Goal: Transaction & Acquisition: Purchase product/service

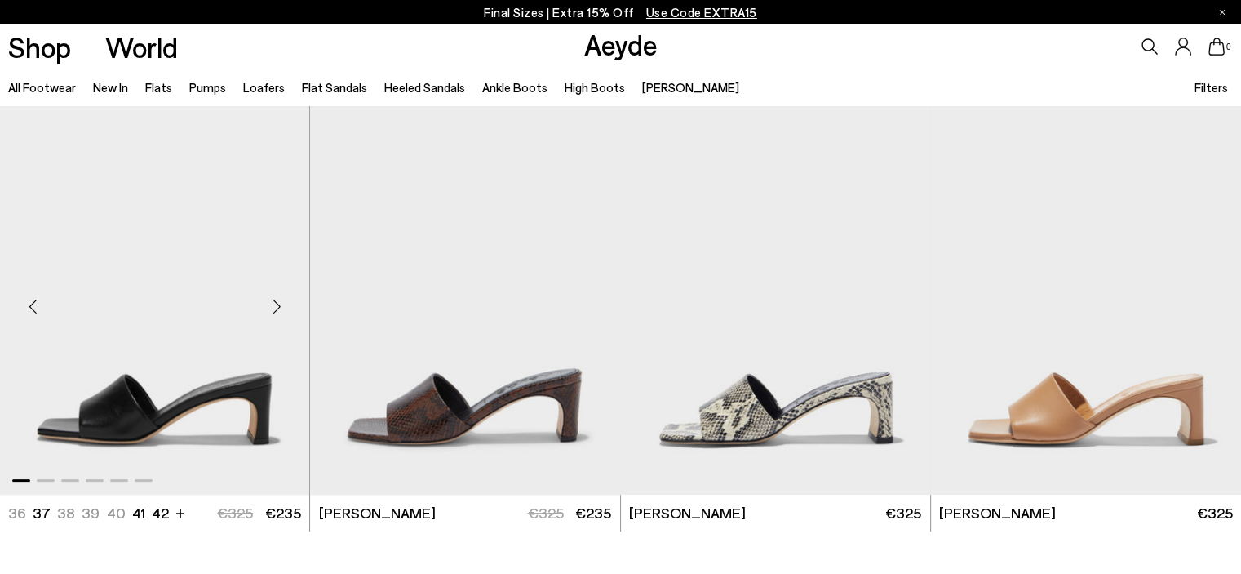
click at [246, 402] on img "1 / 6" at bounding box center [154, 299] width 309 height 389
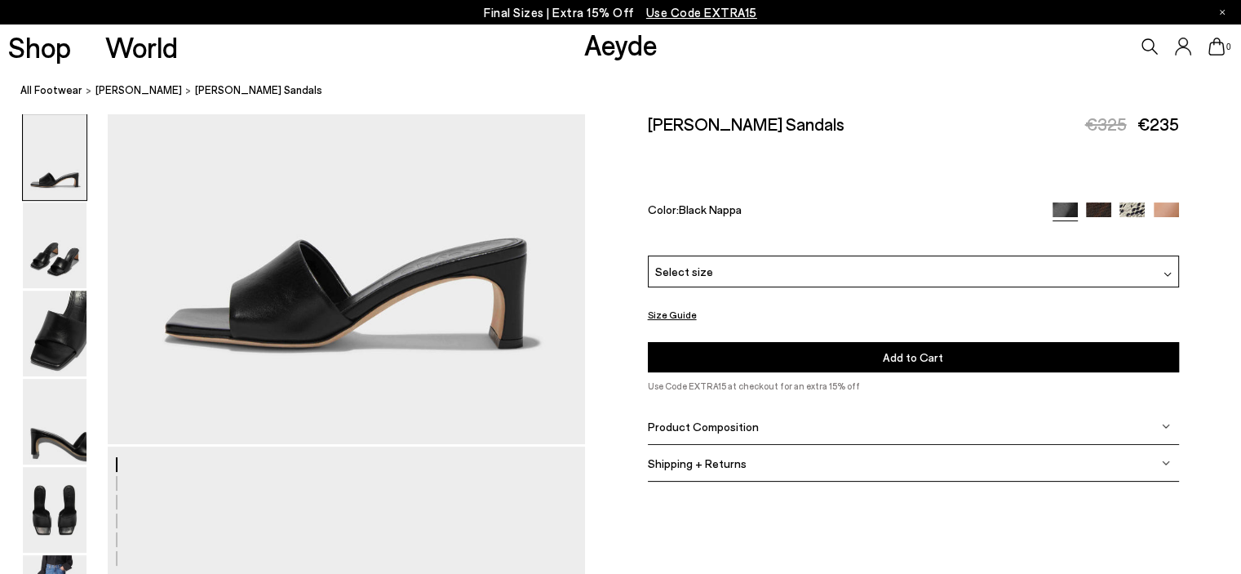
scroll to position [326, 0]
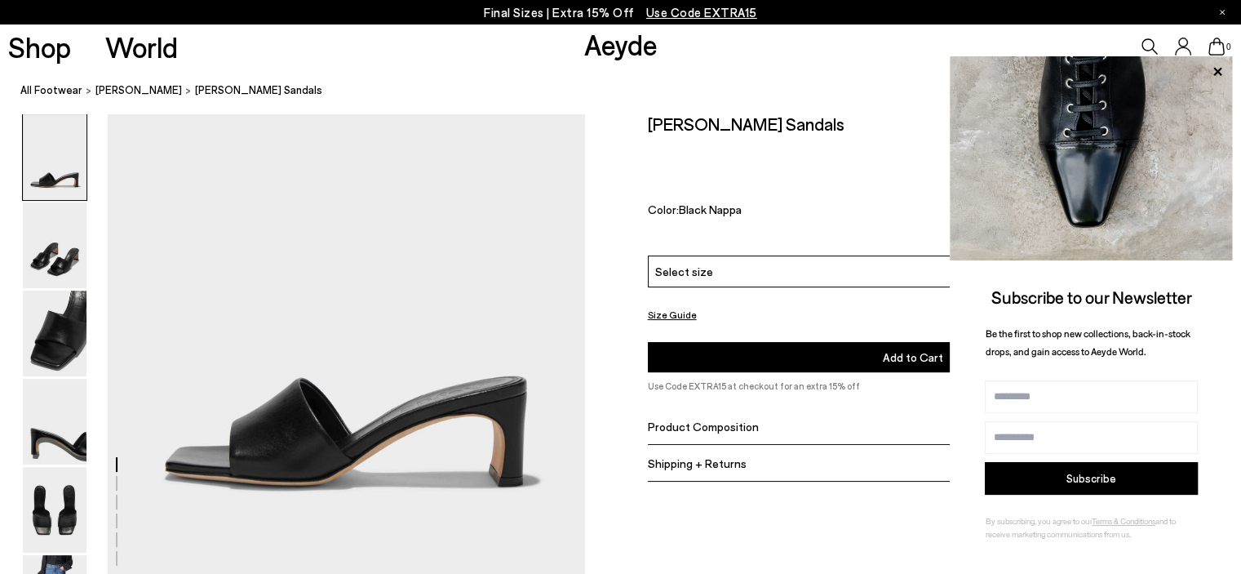
scroll to position [163, 0]
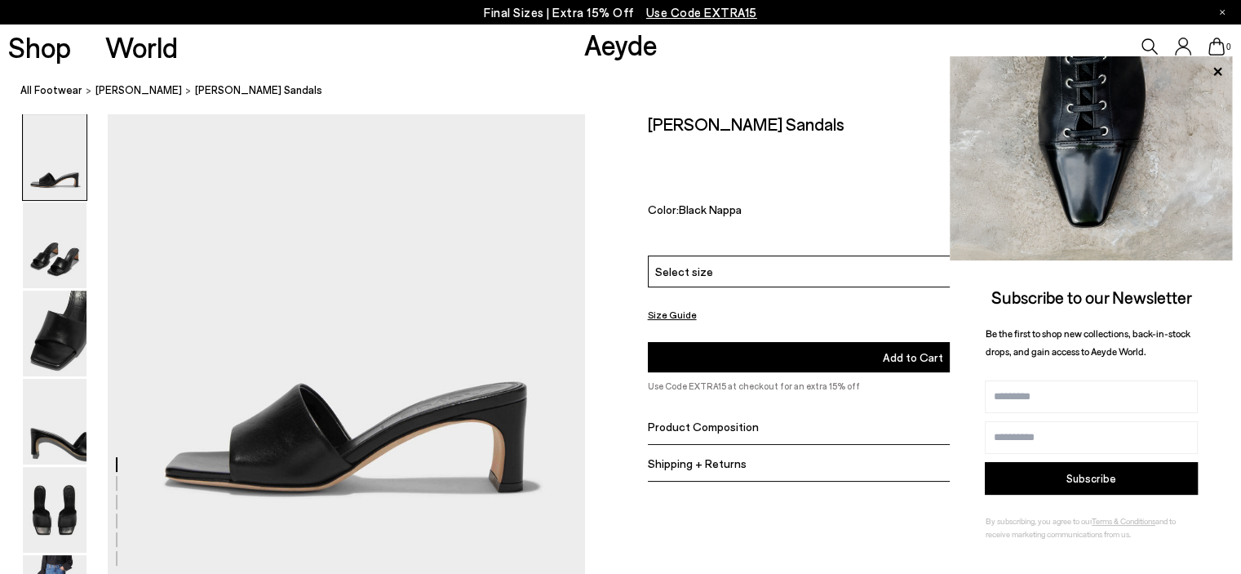
drag, startPoint x: 332, startPoint y: 410, endPoint x: 706, endPoint y: 401, distance: 373.9
click at [714, 406] on div "[PERSON_NAME] Sandals €325 €235 Color: Black Nappa Please Select a Color Black …" at bounding box center [913, 260] width 531 height 295
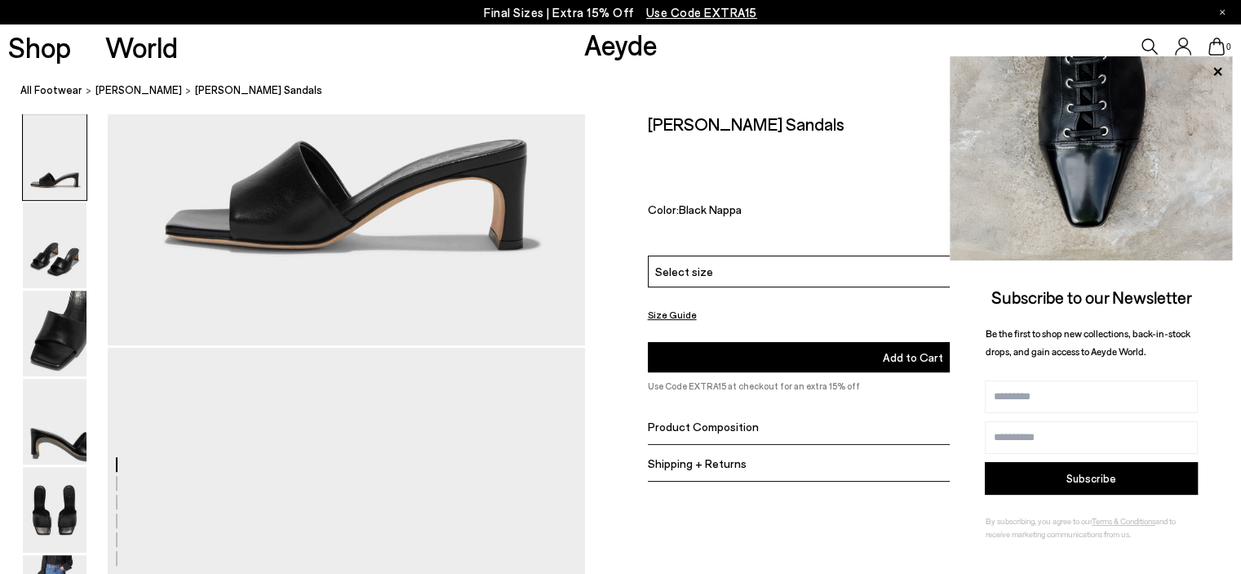
scroll to position [408, 0]
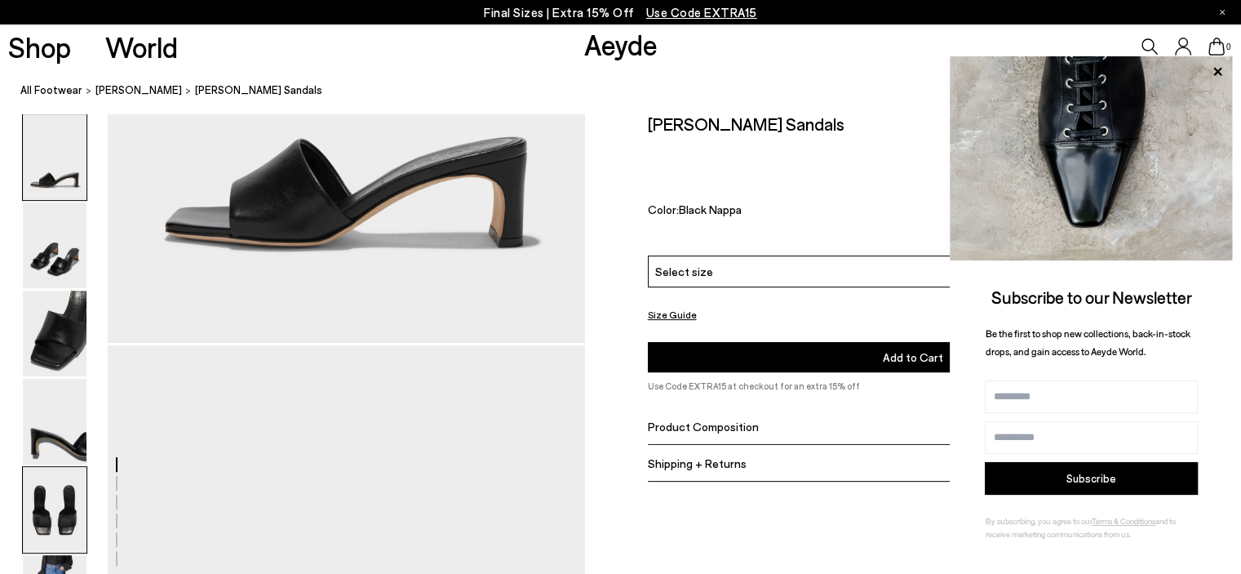
click at [50, 512] on img at bounding box center [55, 510] width 64 height 86
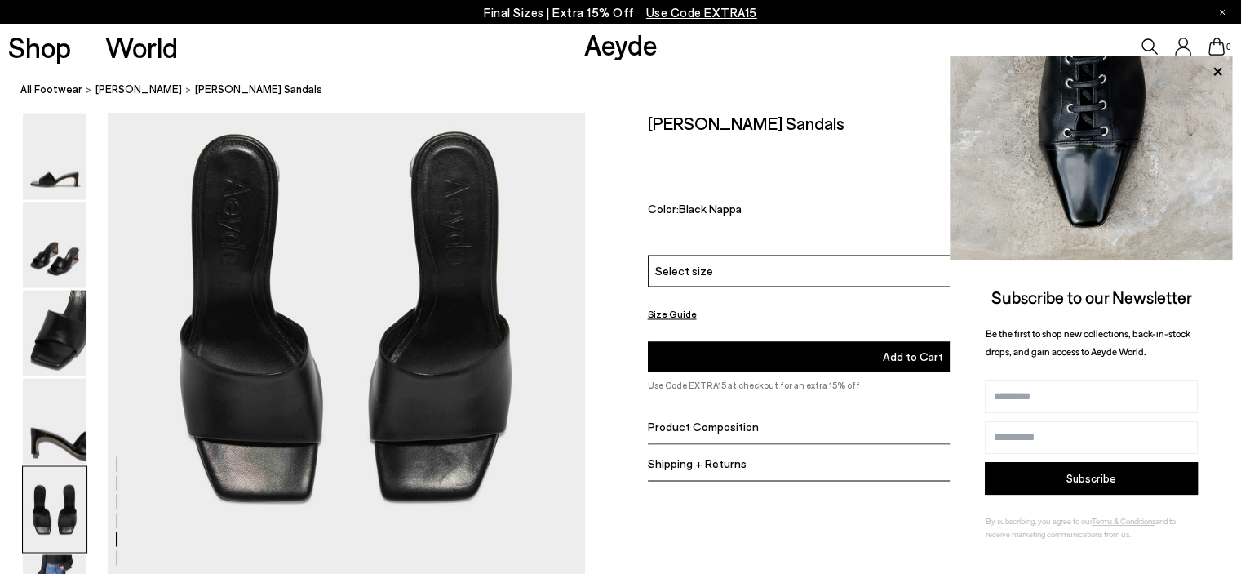
scroll to position [2723, 0]
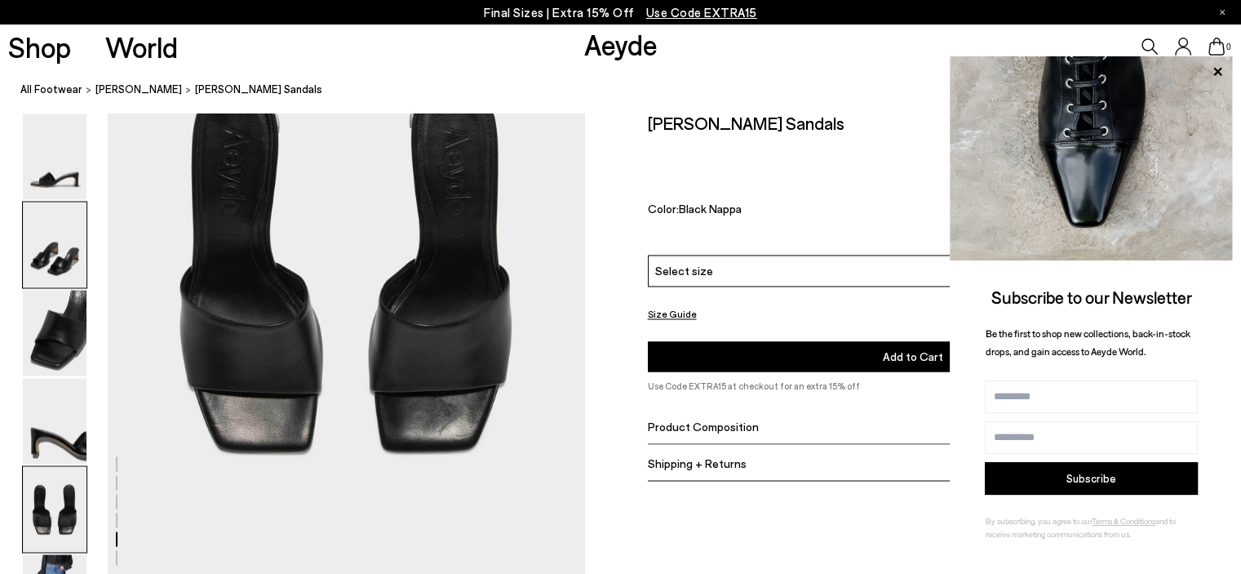
click at [77, 232] on img at bounding box center [55, 245] width 64 height 86
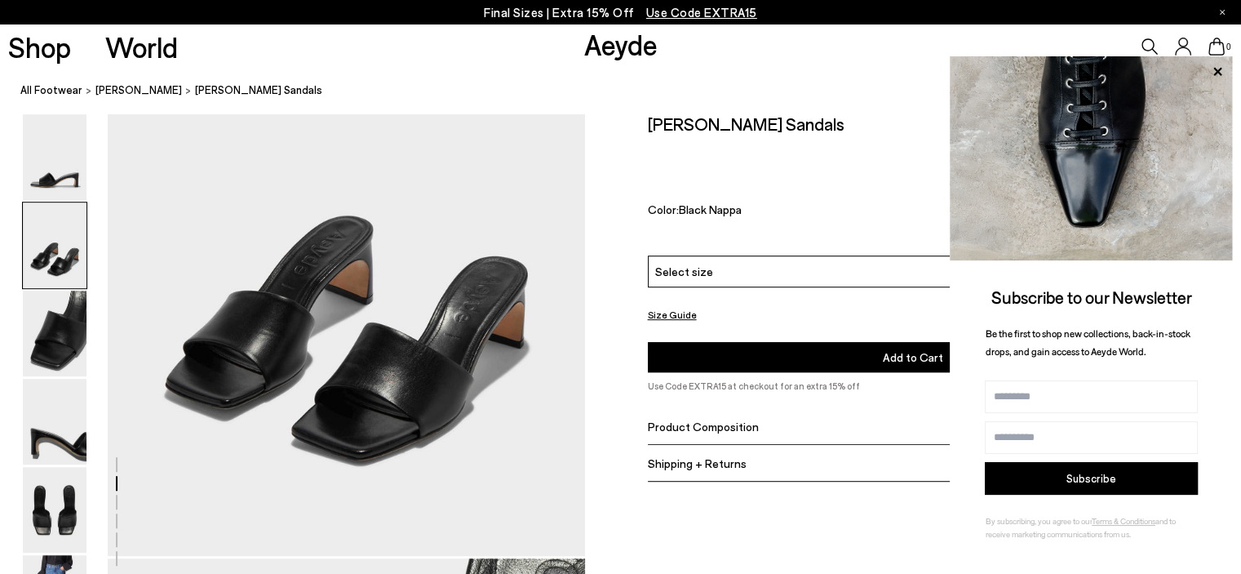
scroll to position [886, 0]
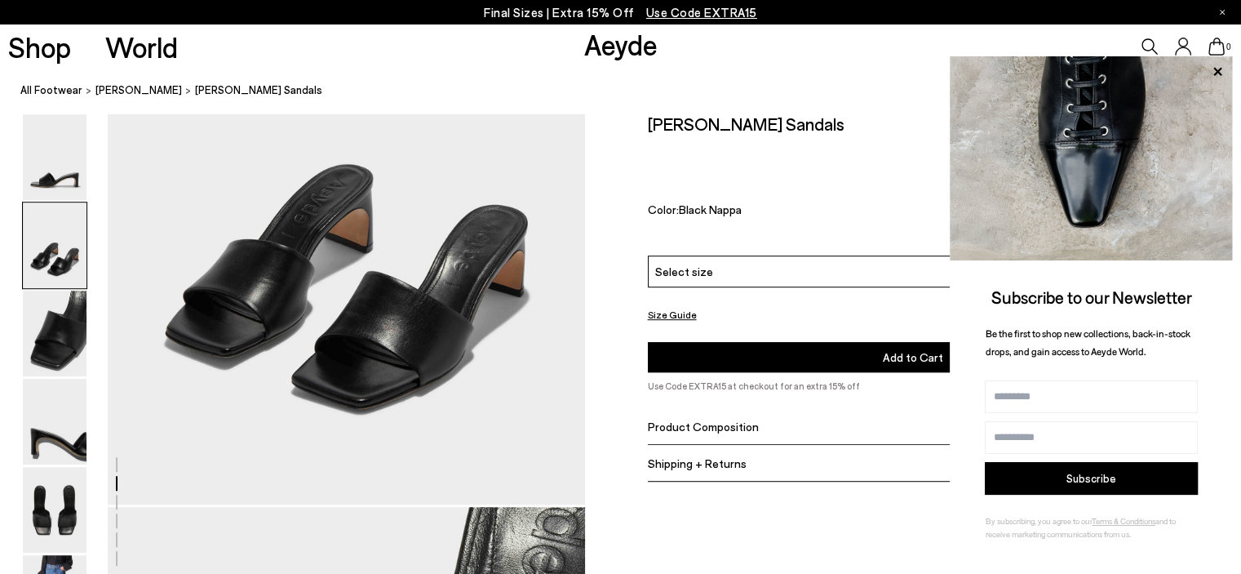
drag, startPoint x: 335, startPoint y: 296, endPoint x: 705, endPoint y: 509, distance: 426.7
